Goal: Task Accomplishment & Management: Use online tool/utility

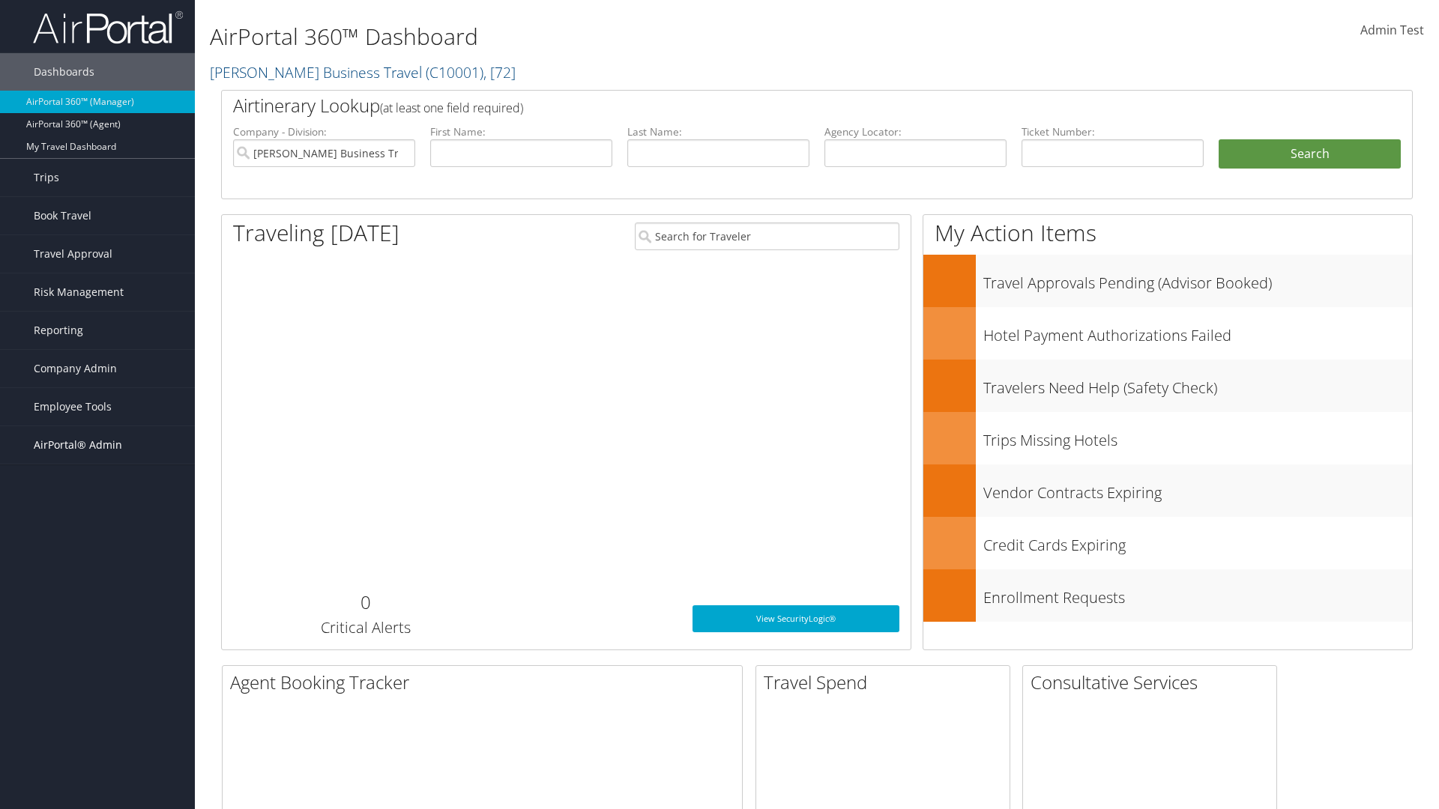
click at [97, 445] on span "AirPortal® Admin" at bounding box center [78, 444] width 88 height 37
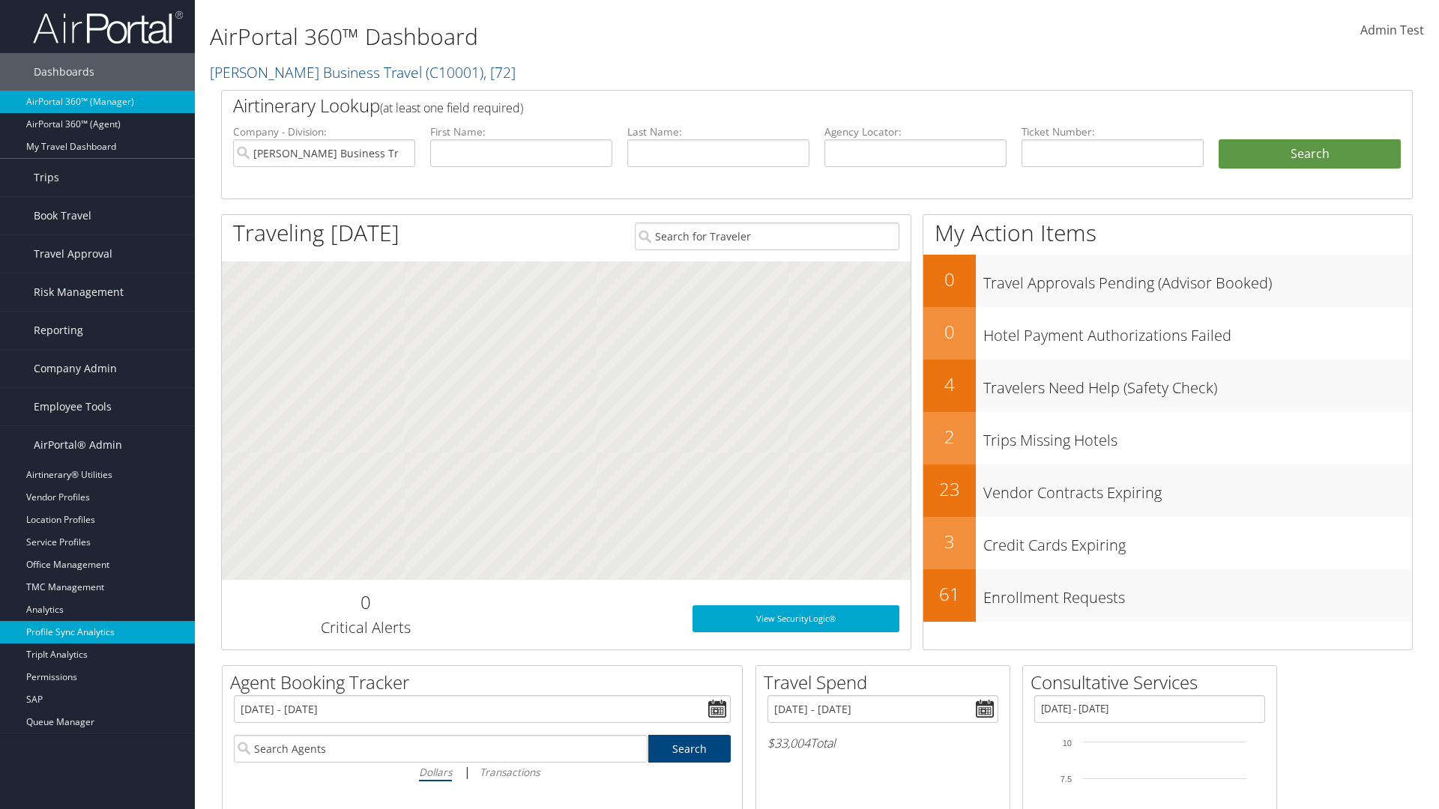
click at [97, 632] on link "Profile Sync Analytics" at bounding box center [97, 632] width 195 height 22
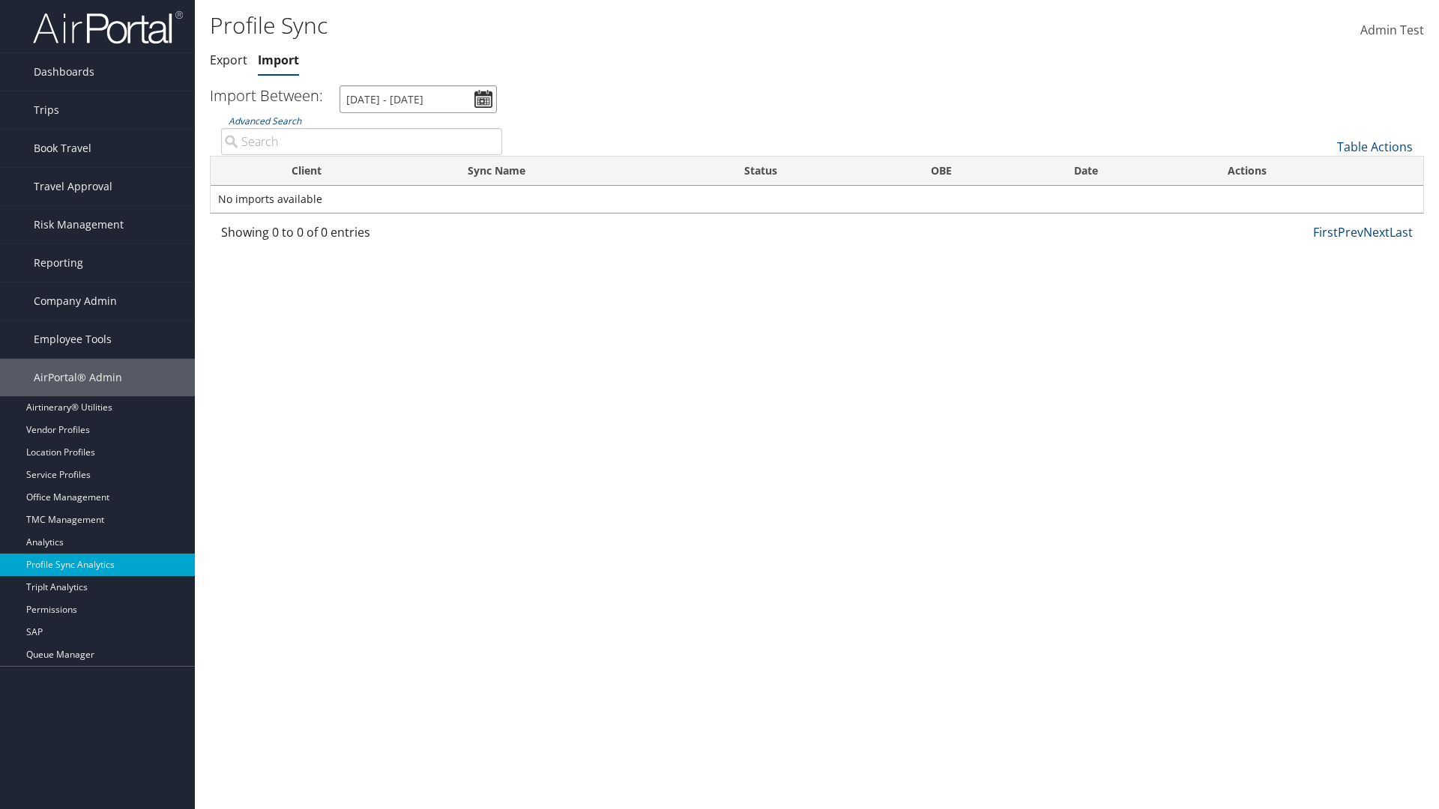
click at [418, 99] on input "[DATE] - [DATE]" at bounding box center [417, 99] width 157 height 28
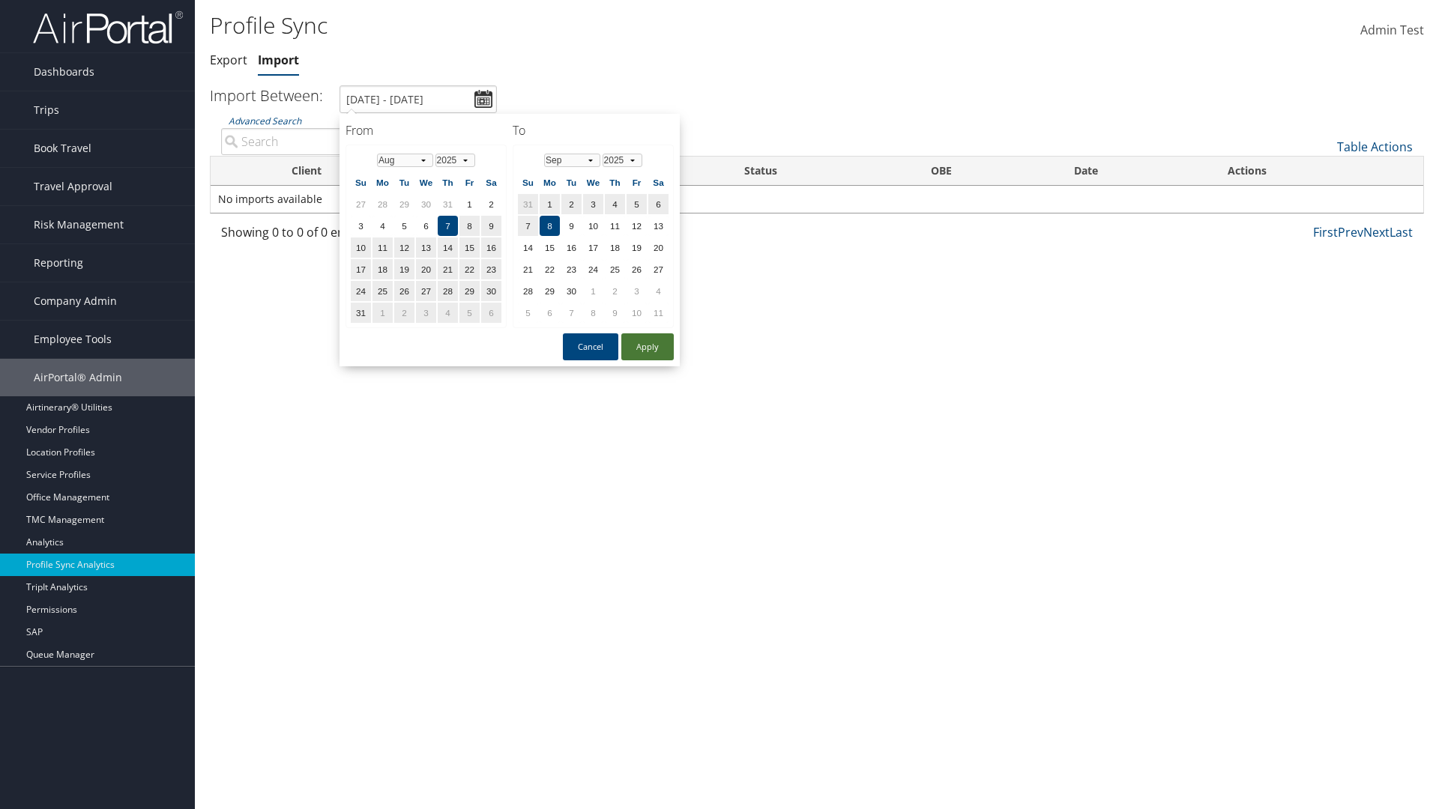
click at [647, 346] on button "Apply" at bounding box center [647, 346] width 52 height 27
type input "[DATE] - [DATE]"
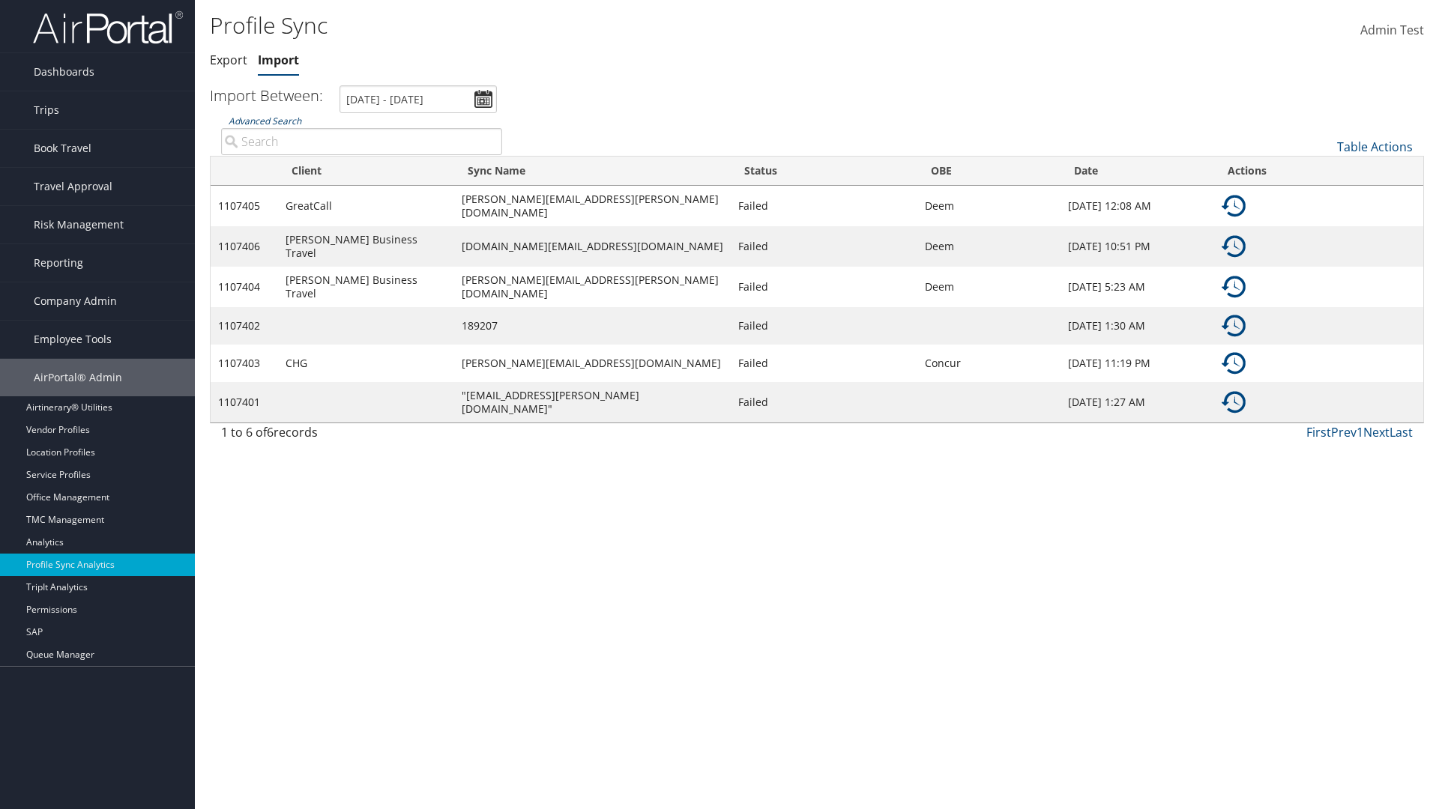
click at [265, 121] on link "Advanced Search" at bounding box center [265, 121] width 73 height 13
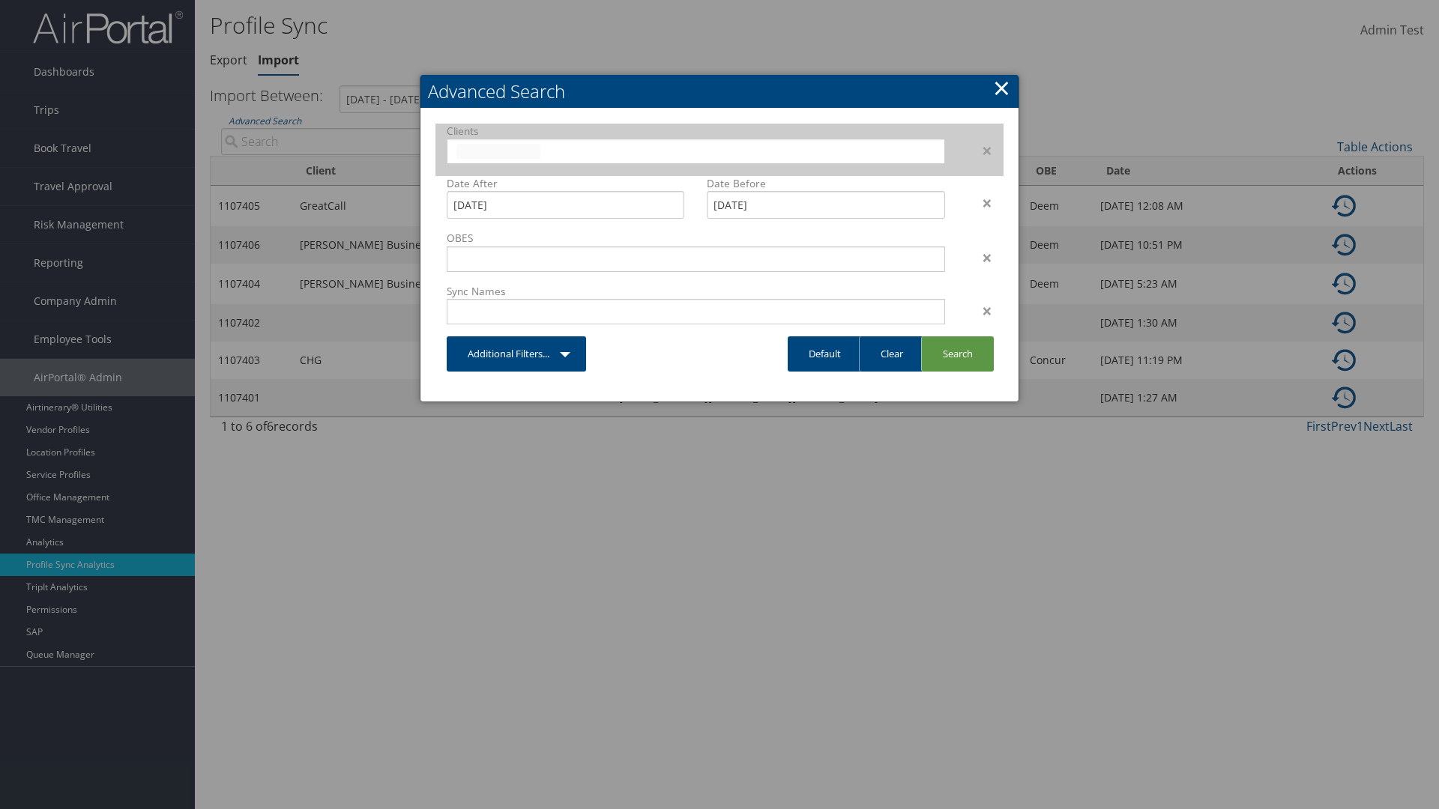
click at [540, 149] on input "text" at bounding box center [498, 151] width 84 height 15
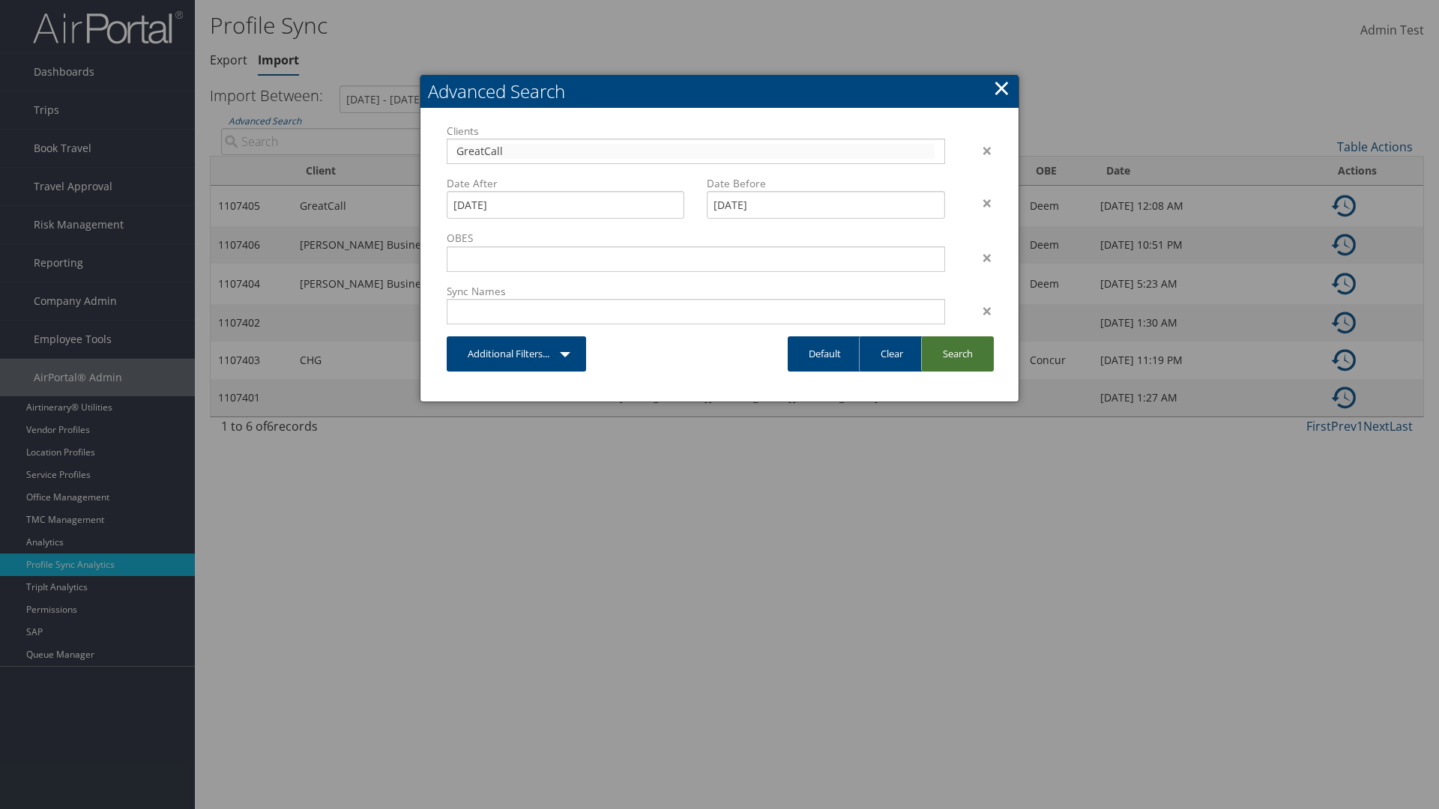
type input "GreatCall"
click at [957, 354] on link "Search" at bounding box center [957, 353] width 73 height 35
type input "GreatCall"
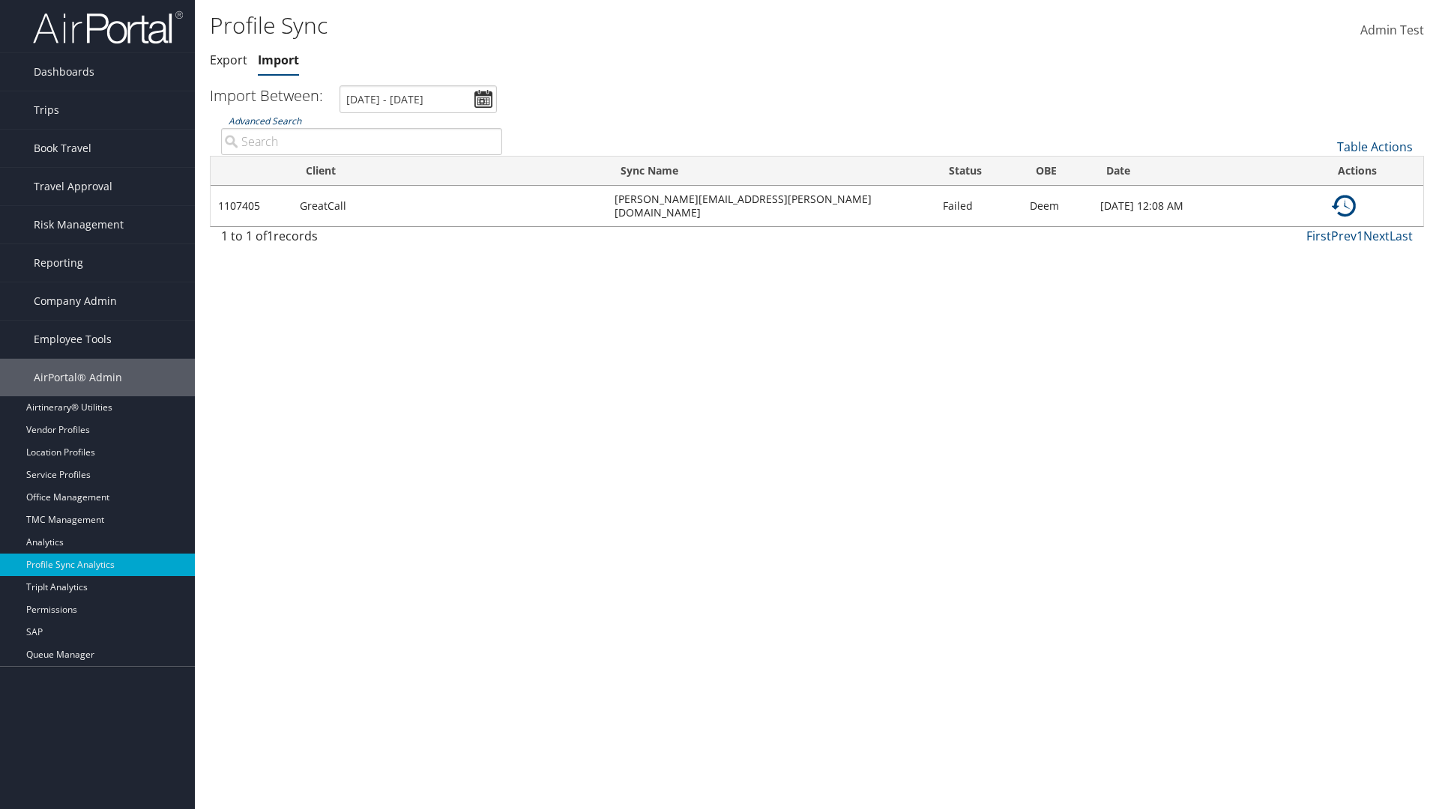
click at [265, 121] on link "Advanced Search" at bounding box center [265, 121] width 73 height 13
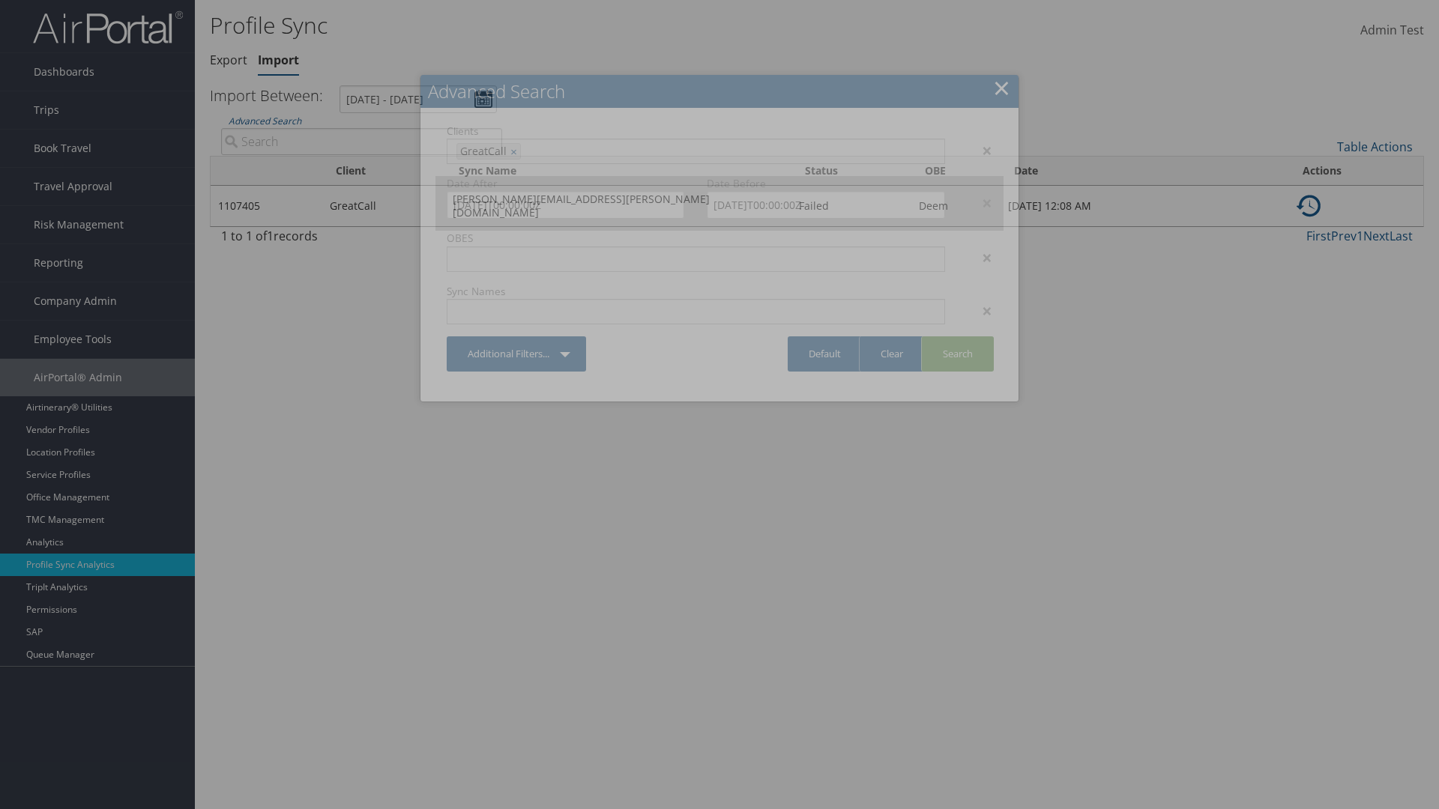
click at [979, 202] on div "×" at bounding box center [979, 203] width 47 height 18
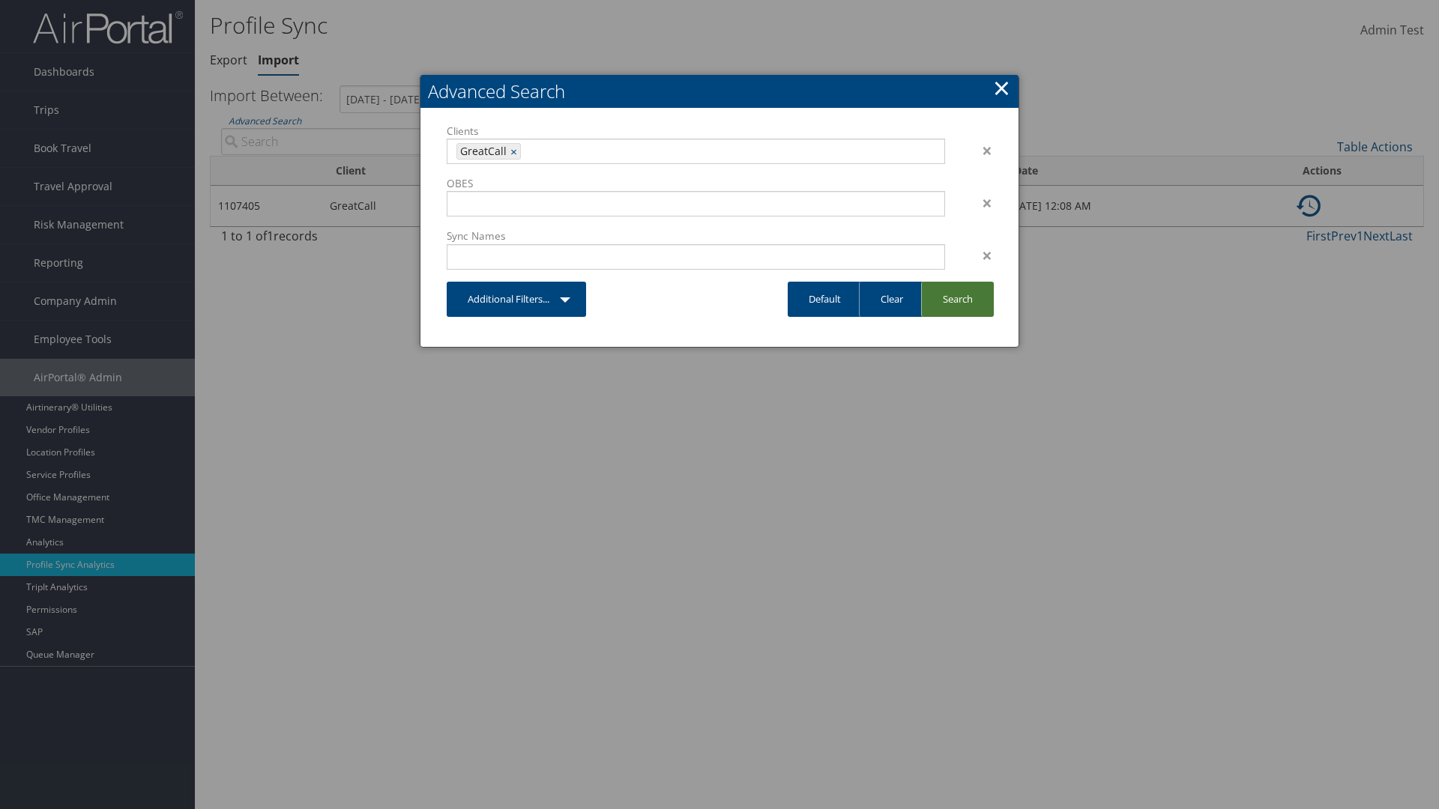
click at [957, 299] on link "Search" at bounding box center [957, 299] width 73 height 35
